Goal: Task Accomplishment & Management: Manage account settings

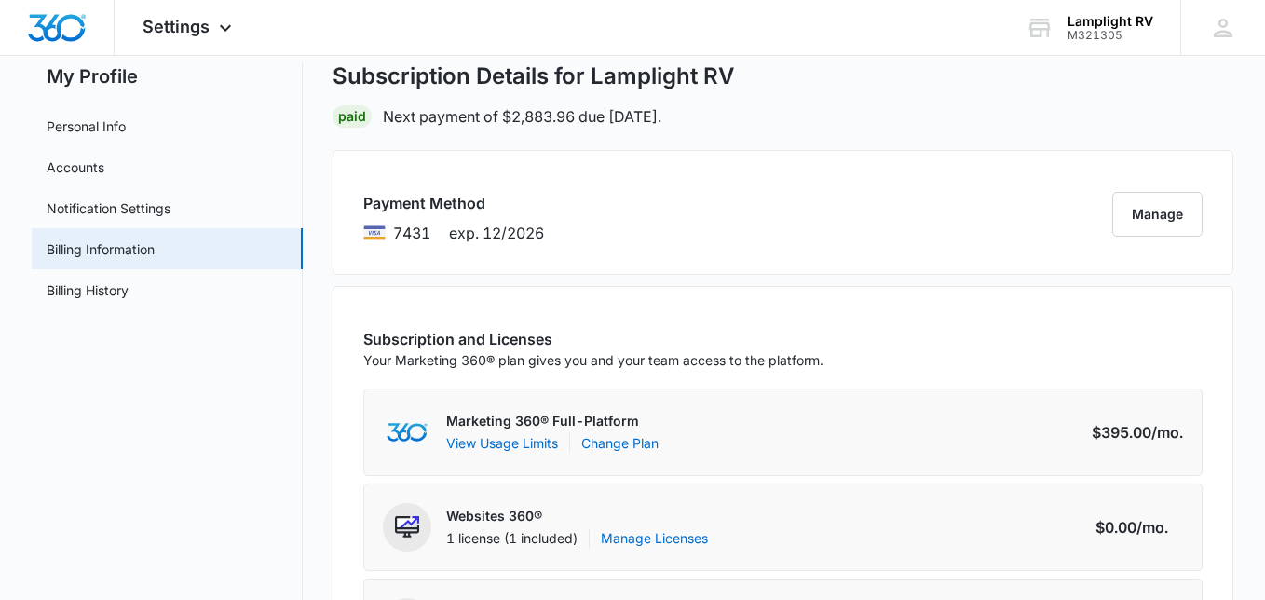
scroll to position [99, 0]
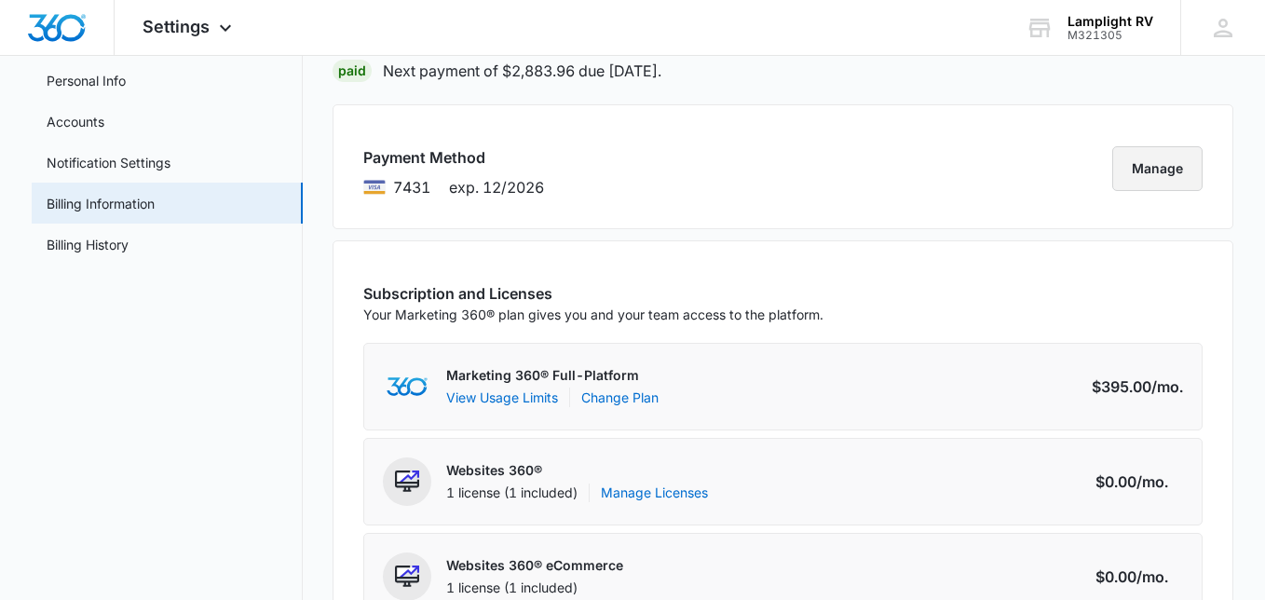
click at [1144, 168] on button "Manage" at bounding box center [1157, 168] width 90 height 45
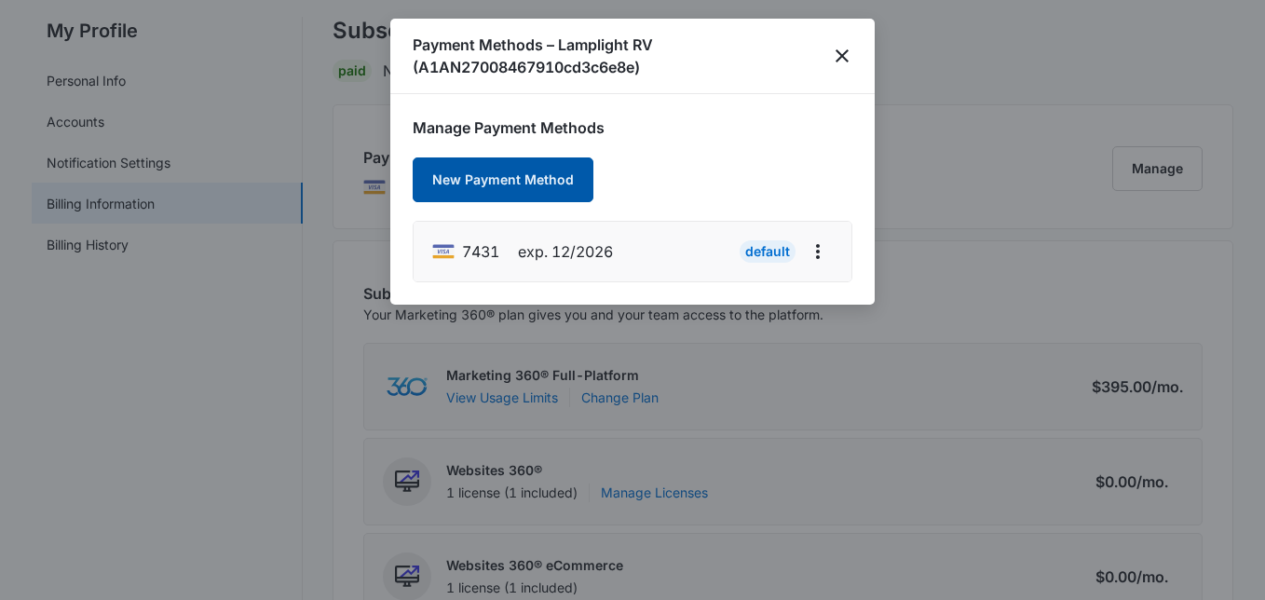
click at [547, 183] on button "New Payment Method" at bounding box center [503, 179] width 181 height 45
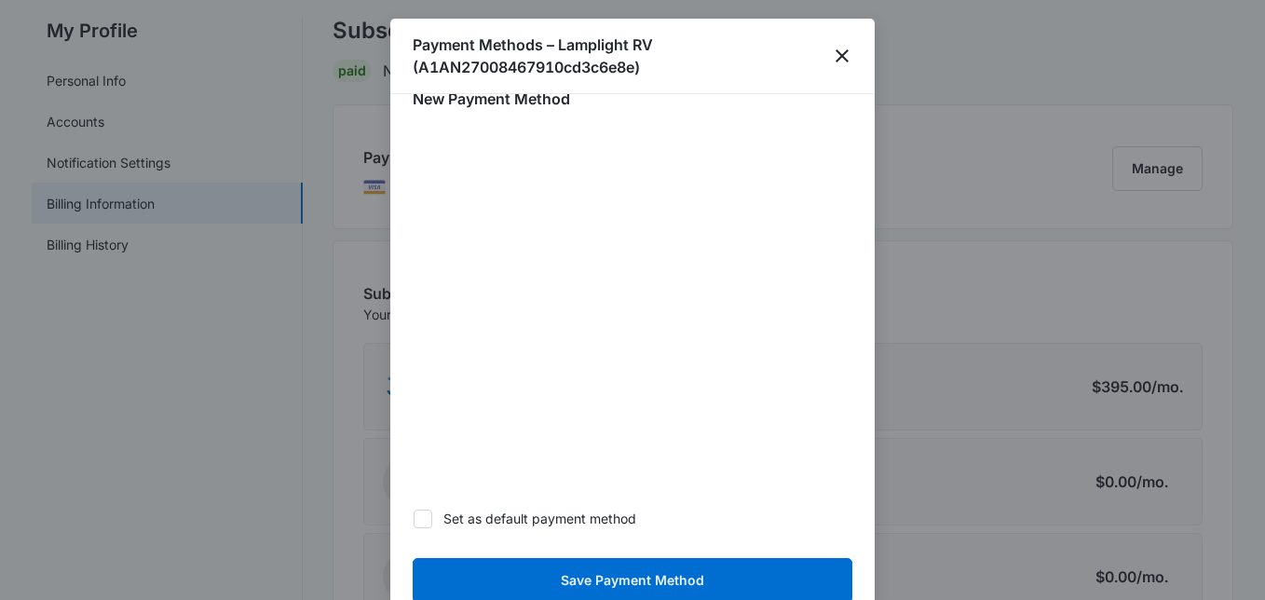
scroll to position [129, 0]
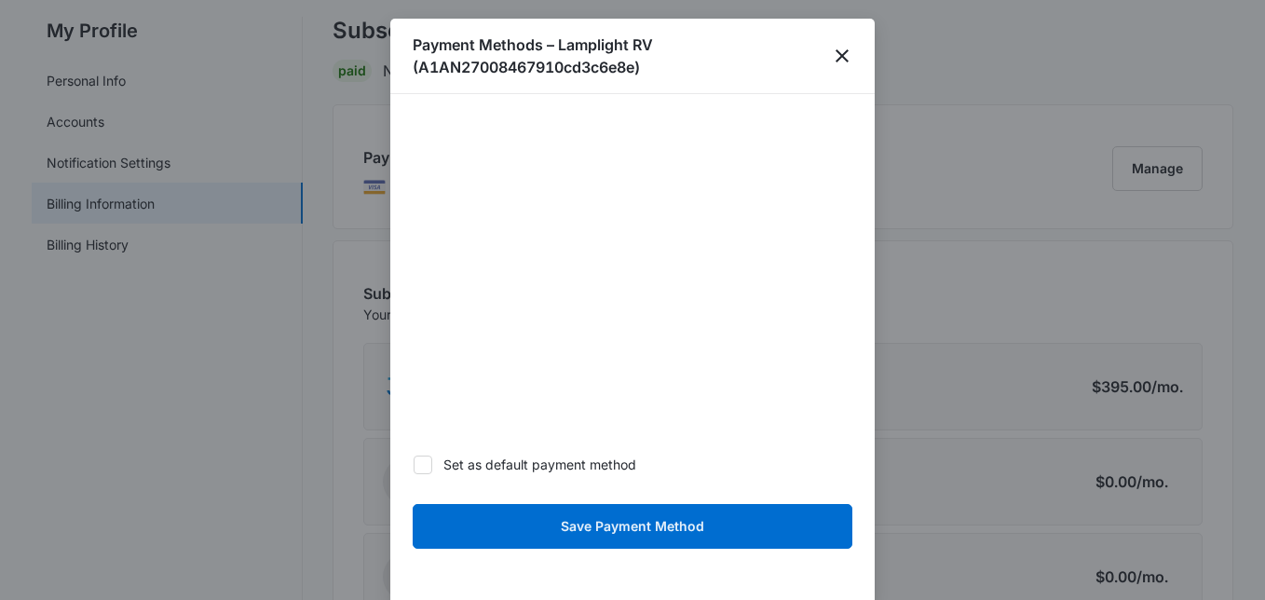
click at [425, 468] on icon at bounding box center [422, 464] width 17 height 17
click at [413, 465] on input "Set as default payment method" at bounding box center [413, 464] width 1 height 1
checkbox input "true"
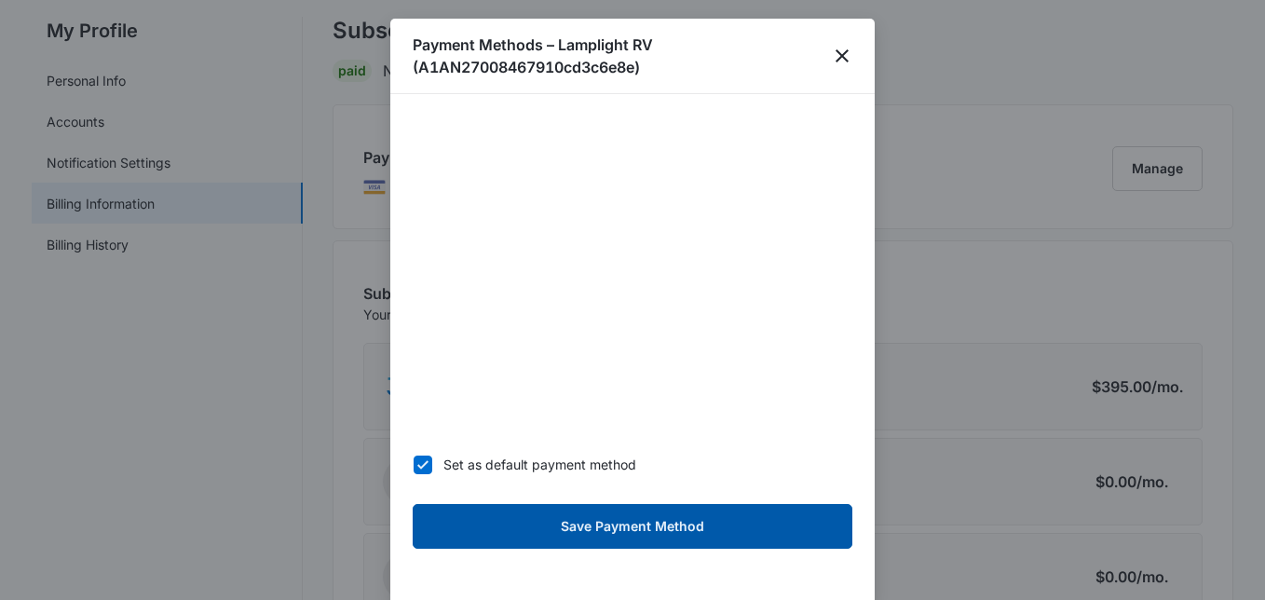
click at [593, 522] on button "Save Payment Method" at bounding box center [633, 526] width 440 height 45
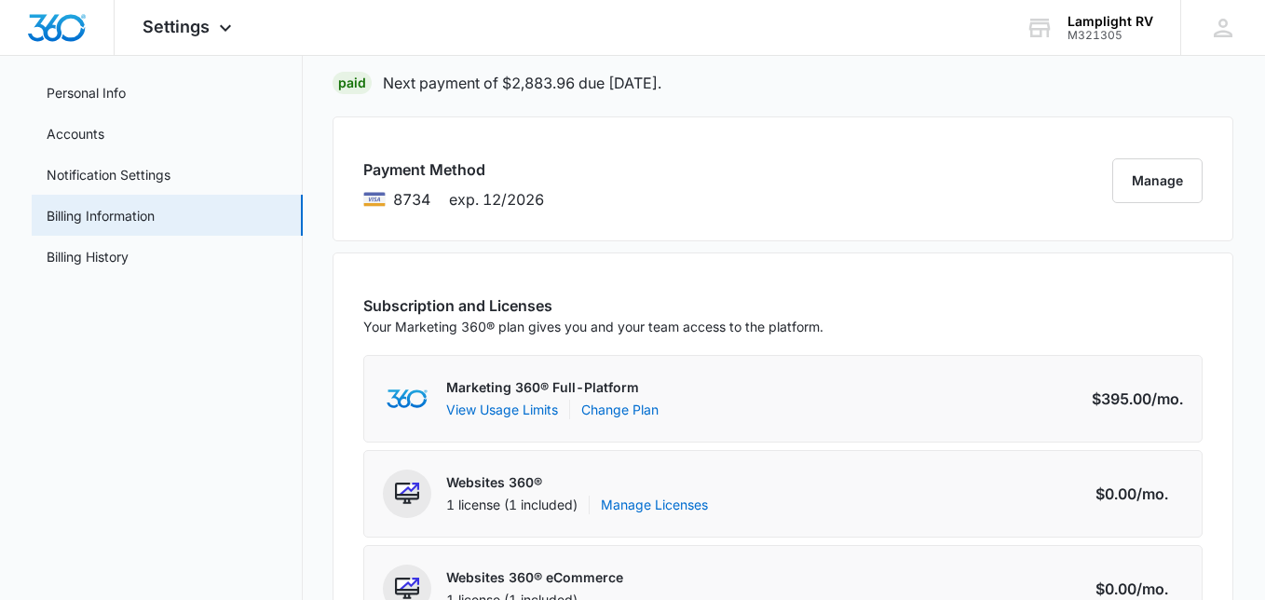
scroll to position [27, 0]
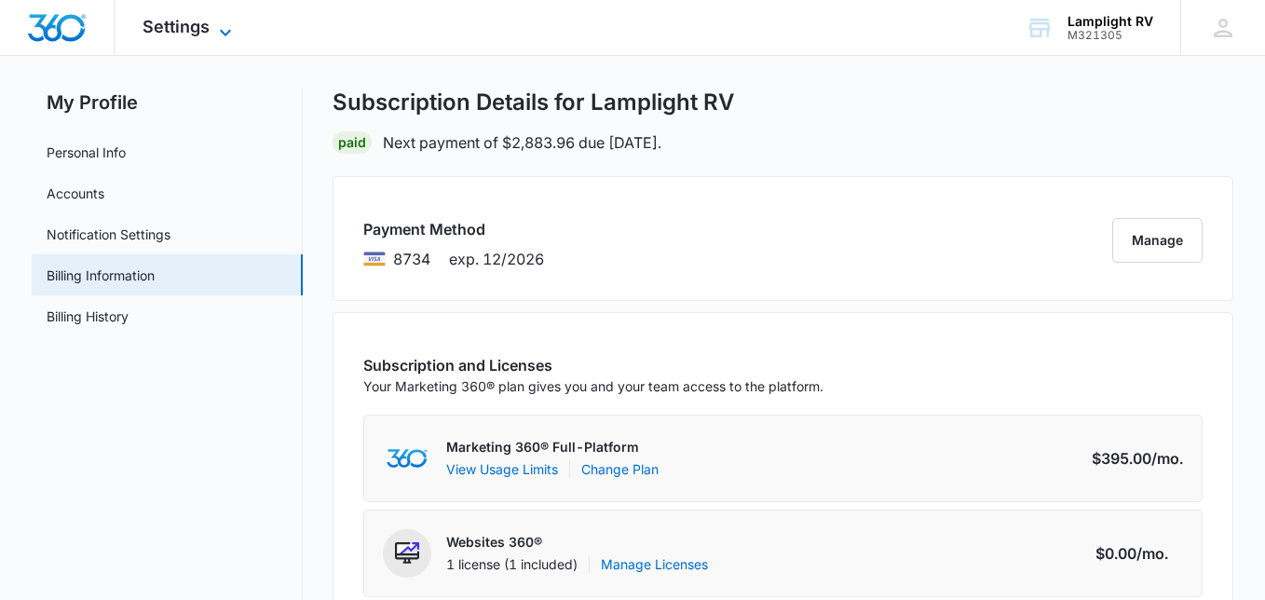
click at [202, 34] on span "Settings" at bounding box center [175, 27] width 67 height 20
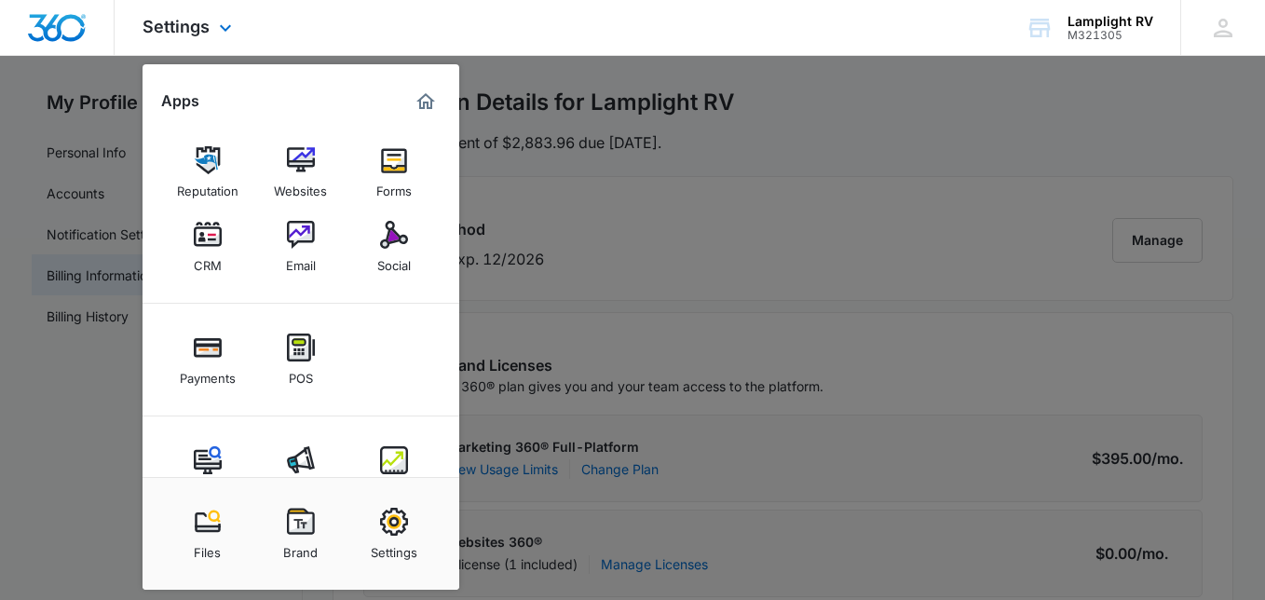
scroll to position [52, 0]
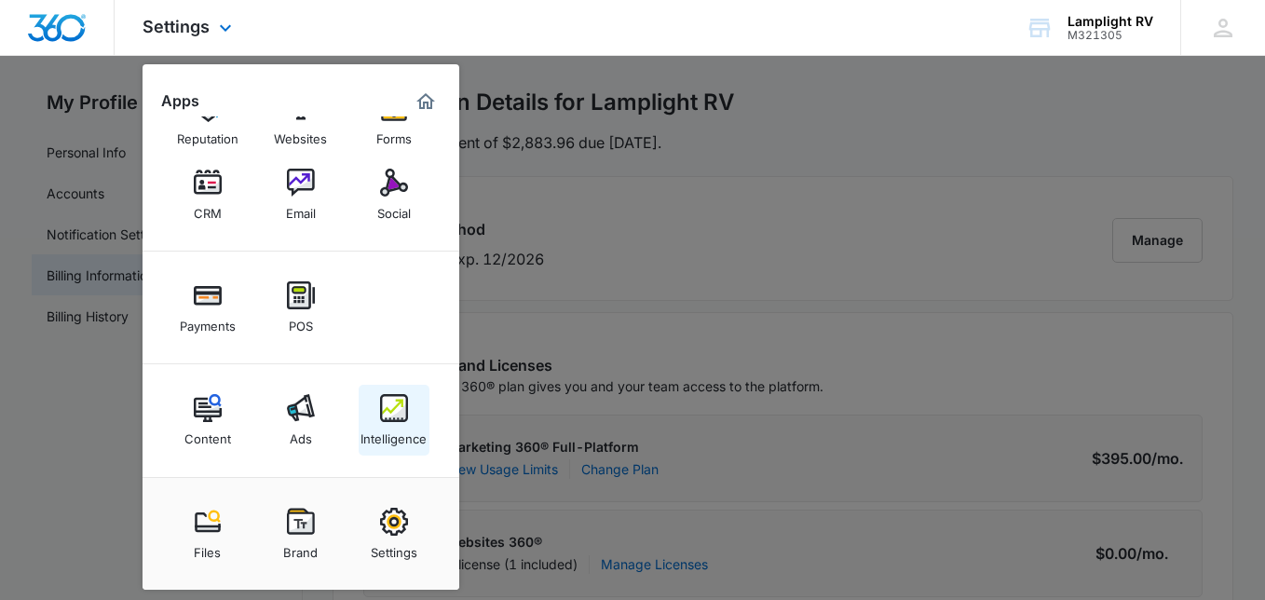
click at [395, 414] on img at bounding box center [394, 408] width 28 height 28
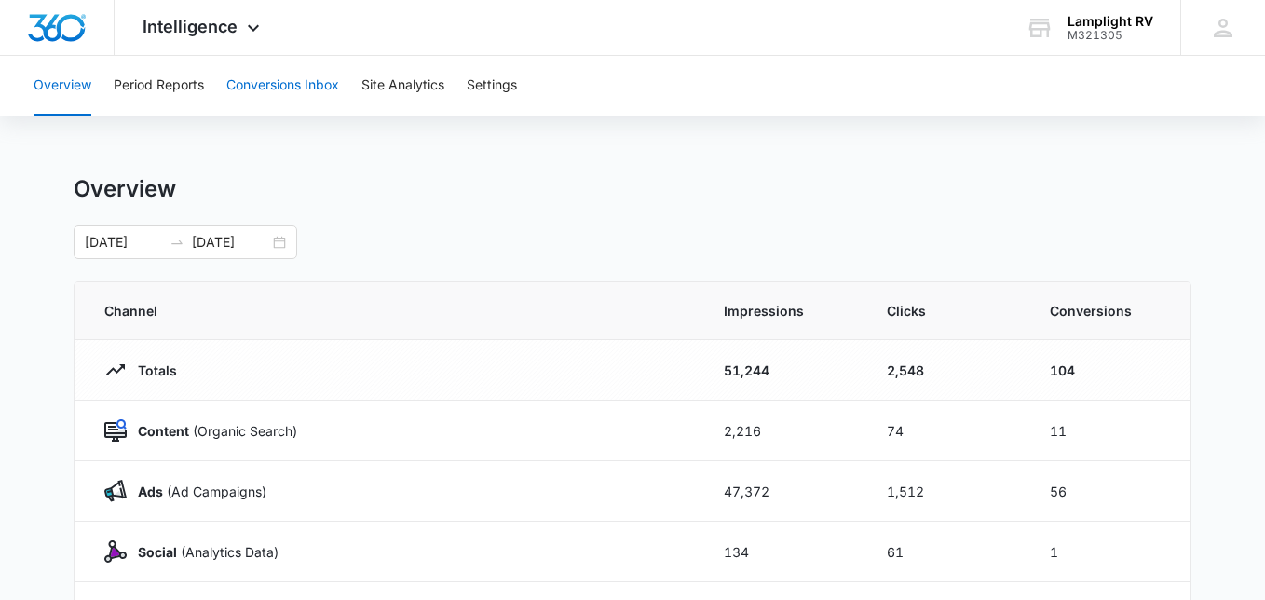
click at [287, 88] on button "Conversions Inbox" at bounding box center [282, 86] width 113 height 60
